Goal: Communication & Community: Answer question/provide support

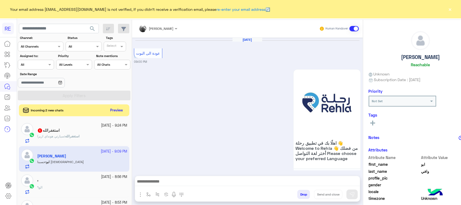
scroll to position [86, 0]
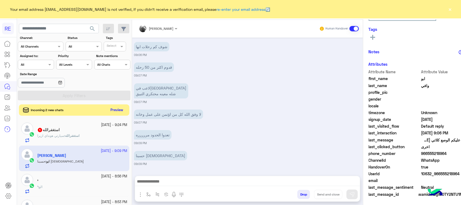
click at [117, 110] on button "Preview" at bounding box center [117, 109] width 17 height 7
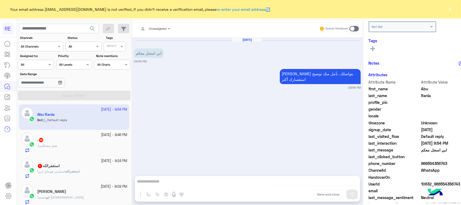
scroll to position [84, 0]
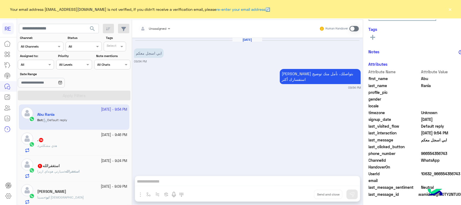
click at [86, 145] on div ". : هذي مشكلتي" at bounding box center [82, 147] width 90 height 9
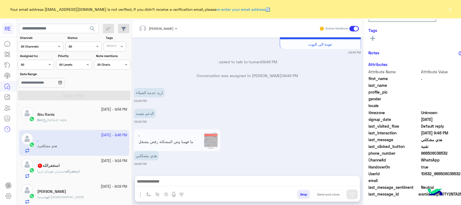
scroll to position [86, 0]
click at [143, 146] on app-msgs-reply-image ". ما فهمنا وش المشكلة رفض يشتغل التطبيق وش الحل ما المقصود بالمصادقة البيومترية" at bounding box center [177, 140] width 86 height 22
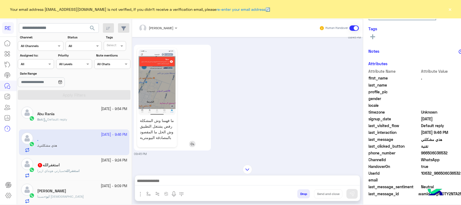
scroll to position [382, 0]
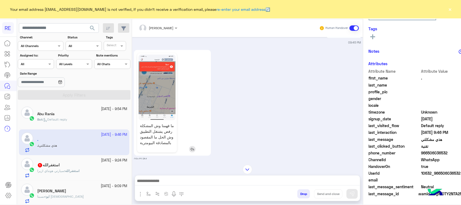
click at [156, 89] on img at bounding box center [156, 88] width 37 height 66
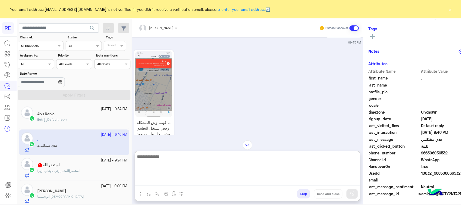
click at [227, 184] on textarea at bounding box center [247, 169] width 225 height 32
paste textarea "**********"
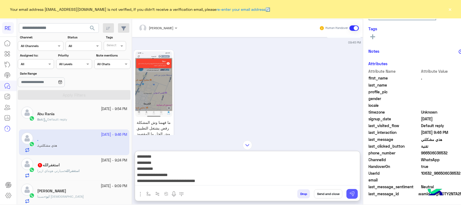
type textarea "**********"
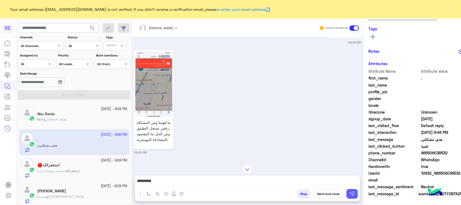
click at [354, 192] on button at bounding box center [351, 194] width 11 height 10
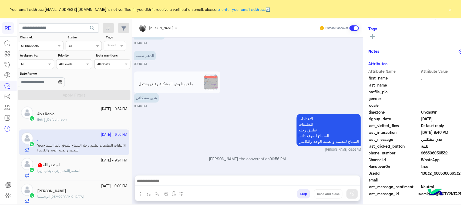
scroll to position [744, 0]
